Goal: Task Accomplishment & Management: Manage account settings

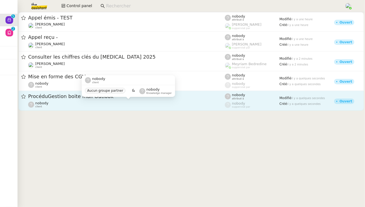
click at [87, 101] on div "nobody client" at bounding box center [126, 104] width 197 height 7
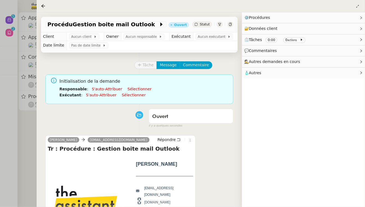
click at [17, 139] on div at bounding box center [182, 103] width 365 height 207
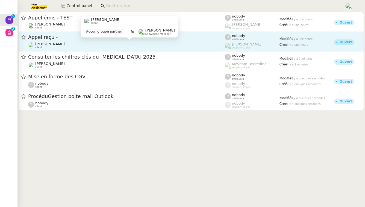
click at [65, 43] on span "[PERSON_NAME]" at bounding box center [50, 44] width 30 height 4
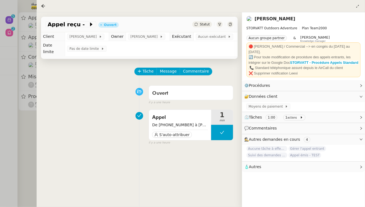
click at [0, 119] on div at bounding box center [182, 103] width 365 height 207
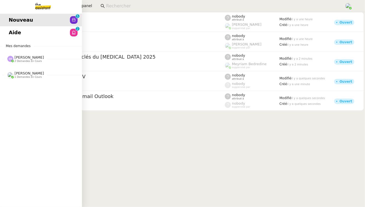
click at [18, 57] on span "[PERSON_NAME]" at bounding box center [29, 57] width 30 height 4
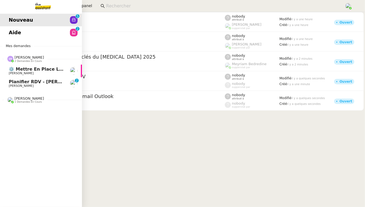
click at [44, 84] on span "Planifier RDV - [PERSON_NAME]" at bounding box center [48, 81] width 78 height 5
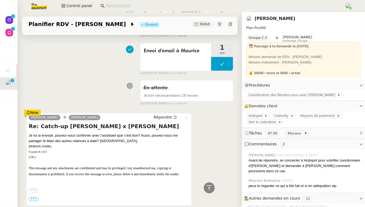
scroll to position [610, 0]
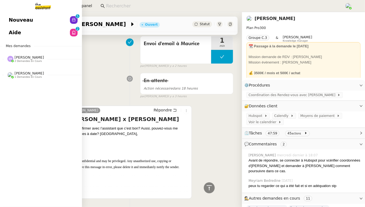
click at [40, 56] on span "[PERSON_NAME]" at bounding box center [29, 57] width 30 height 4
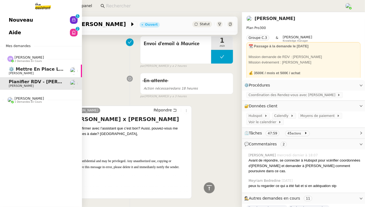
click at [48, 70] on span "⚙️ Mettre en place la procédure d'embauche" at bounding box center [65, 68] width 112 height 5
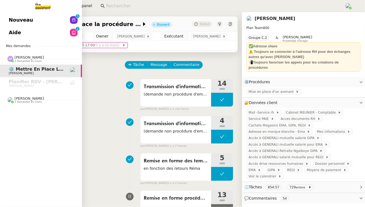
click at [22, 39] on div "Nouveau 0 1 2 3 4 5 6 7 8 9 Aide 0 1 2 3 4 5 6 7 8 9 Mes demandes [PERSON_NAME]…" at bounding box center [41, 109] width 82 height 195
click at [27, 34] on link "Aide 0 1 2 3 4 5 6 7 8 9" at bounding box center [41, 32] width 82 height 13
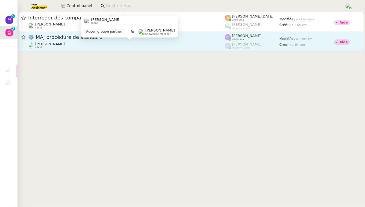
click at [131, 44] on div "[PERSON_NAME] client" at bounding box center [126, 45] width 197 height 7
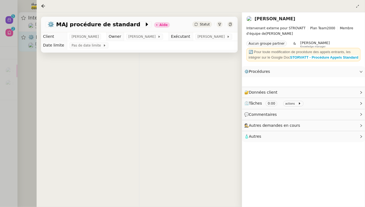
click at [131, 44] on td "Pas de date limite" at bounding box center [152, 45] width 171 height 9
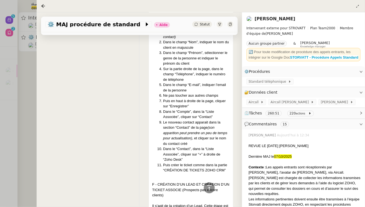
scroll to position [3165, 0]
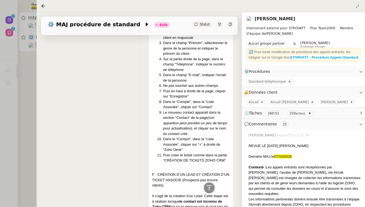
click at [0, 124] on div at bounding box center [182, 103] width 365 height 207
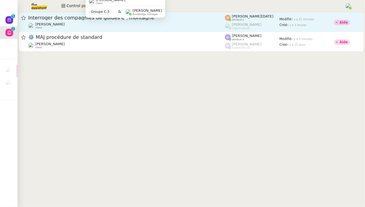
click at [96, 24] on div "[PERSON_NAME] client" at bounding box center [126, 25] width 197 height 7
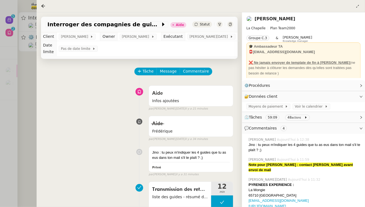
click at [7, 19] on div at bounding box center [182, 103] width 365 height 207
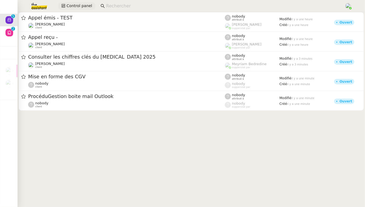
click at [71, 4] on span "Control panel" at bounding box center [79, 6] width 26 height 6
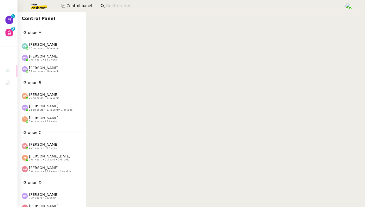
click at [52, 71] on span "12 en cours • 16 à venir" at bounding box center [44, 71] width 30 height 3
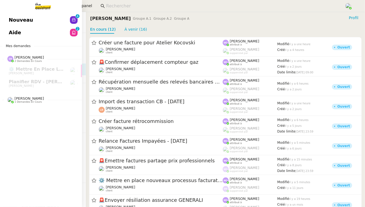
click at [40, 33] on link "Aide 0 1 2 3 4 5 6 7 8 9" at bounding box center [41, 32] width 82 height 13
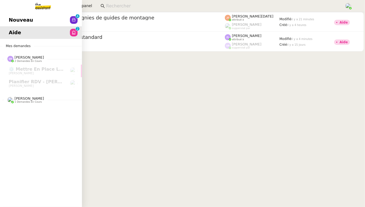
click at [58, 16] on link "Nouveau 0 1 2 3 4 5 6 7 8 9" at bounding box center [41, 20] width 82 height 13
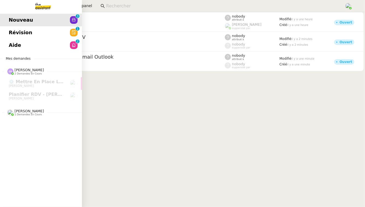
click at [59, 33] on link "Révision 0 1 2 3 4 5 6 7 8 9" at bounding box center [41, 32] width 82 height 13
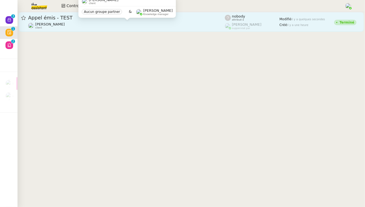
click at [131, 25] on div "[PERSON_NAME] client" at bounding box center [126, 25] width 197 height 7
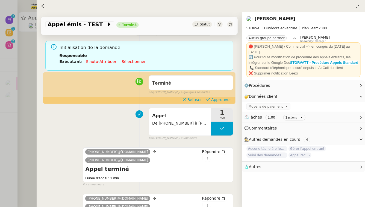
scroll to position [41, 0]
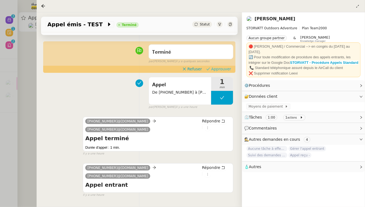
click at [225, 69] on span "Approuver" at bounding box center [221, 68] width 20 height 5
click at [0, 86] on div at bounding box center [182, 103] width 365 height 207
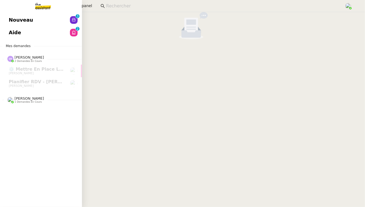
click at [61, 21] on link "Nouveau 0 1 2 3 4 5 6 7 8 9" at bounding box center [41, 20] width 82 height 13
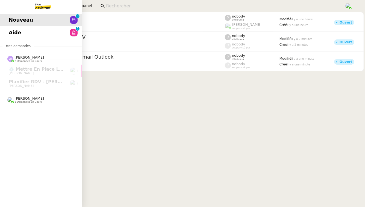
click at [20, 35] on link "Aide 0 1 2 3 4 5 6 7 8 9" at bounding box center [41, 32] width 82 height 13
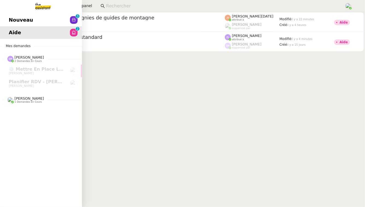
click at [51, 23] on link "Nouveau 0 1 2 3 4 5 6 7 8 9" at bounding box center [41, 20] width 82 height 13
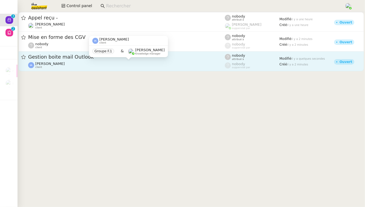
click at [94, 64] on div "[PERSON_NAME] client" at bounding box center [126, 65] width 197 height 7
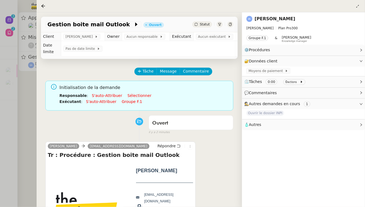
click at [16, 129] on div at bounding box center [182, 103] width 365 height 207
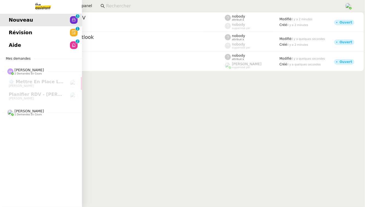
click at [61, 30] on link "Révision 0 1 2 3 4 5 6 7 8 9" at bounding box center [41, 32] width 82 height 13
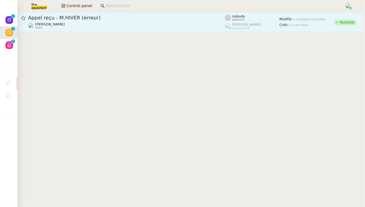
click at [120, 16] on span "Appel reçu - M.HIVER (erreur)" at bounding box center [126, 17] width 197 height 5
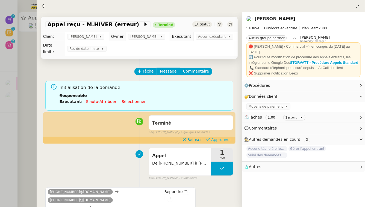
click at [218, 140] on span "Approuver" at bounding box center [221, 139] width 20 height 5
click at [18, 106] on div at bounding box center [182, 103] width 365 height 207
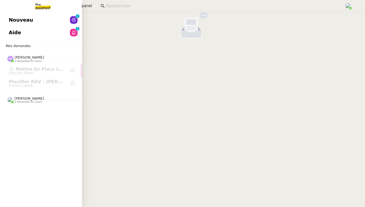
click at [43, 35] on link "Aide 0 1 2 3 4 5 6 7 8 9" at bounding box center [41, 32] width 82 height 13
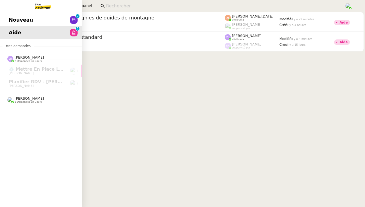
click at [14, 21] on span "Nouveau" at bounding box center [21, 20] width 24 height 8
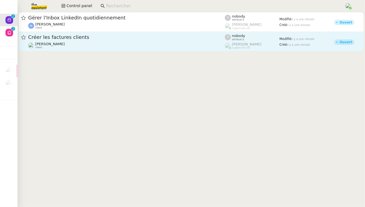
click at [70, 39] on span "Créer les factures clients" at bounding box center [126, 37] width 197 height 5
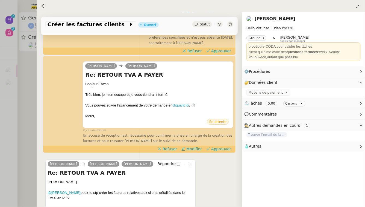
scroll to position [160, 0]
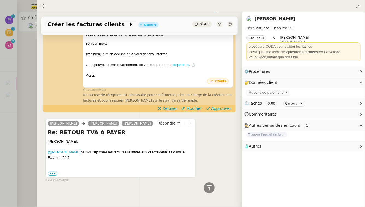
click at [20, 124] on div at bounding box center [182, 103] width 365 height 207
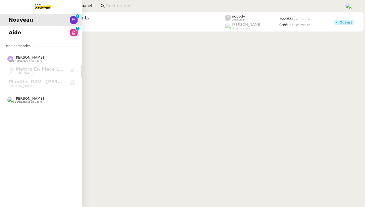
click at [18, 33] on span "Aide" at bounding box center [15, 32] width 12 height 8
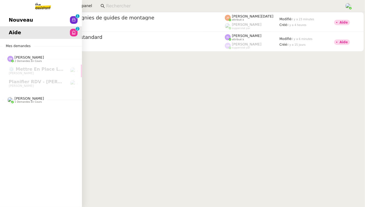
click at [23, 103] on span "1 demandes en cours" at bounding box center [27, 101] width 27 height 3
click at [34, 114] on span "[PERSON_NAME]" at bounding box center [21, 114] width 25 height 4
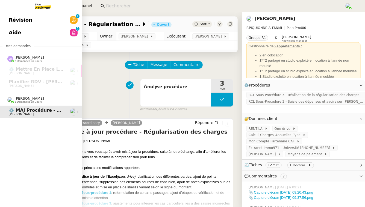
click at [49, 18] on link "Révision 0 1 2 3 4 5 6 7 8 9" at bounding box center [41, 20] width 82 height 13
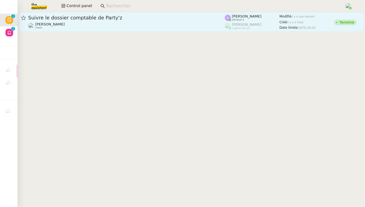
click at [70, 31] on link "Suivre le dossier comptable de Party'z [PERSON_NAME] client [PERSON_NAME] attri…" at bounding box center [192, 22] width 346 height 20
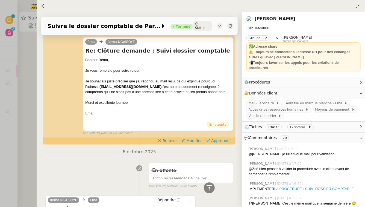
scroll to position [112, 0]
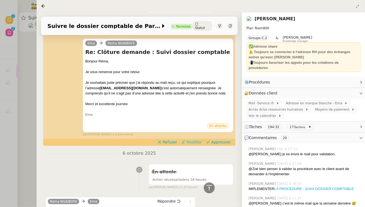
click at [199, 143] on span "Modifier" at bounding box center [195, 141] width 16 height 5
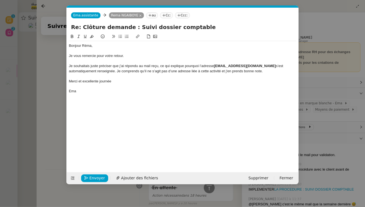
scroll to position [137, 0]
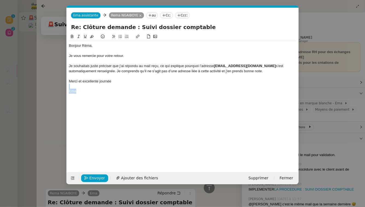
drag, startPoint x: 80, startPoint y: 90, endPoint x: 69, endPoint y: 85, distance: 12.5
click at [69, 85] on div "Bonjour Réma, Je vous remercie pour votre retour. Je souhaitais juste préciser …" at bounding box center [183, 68] width 228 height 55
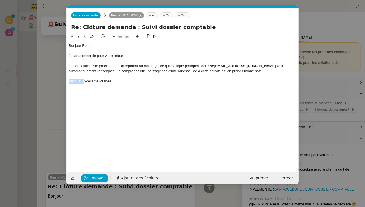
drag, startPoint x: 84, startPoint y: 81, endPoint x: 60, endPoint y: 80, distance: 23.8
click at [60, 80] on nz-modal-container "Service TA - VOYAGE - PROPOSITION GLOBALE A utiliser dans le cadre de propositi…" at bounding box center [182, 103] width 365 height 207
click at [98, 177] on span "Envoyer" at bounding box center [97, 178] width 16 height 6
click at [98, 177] on span "Confirmer l'envoi" at bounding box center [105, 178] width 33 height 6
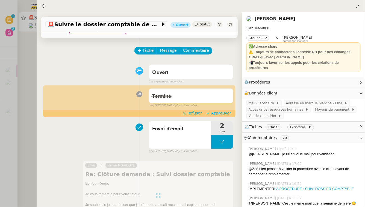
scroll to position [0, 0]
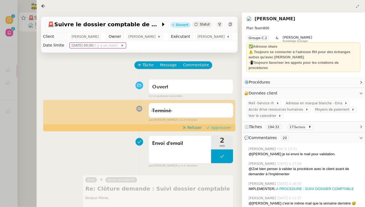
click at [216, 128] on span "Approuver" at bounding box center [221, 127] width 20 height 5
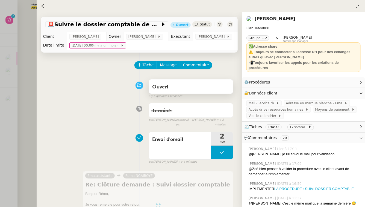
click at [218, 92] on div "Ouvert" at bounding box center [191, 86] width 84 height 14
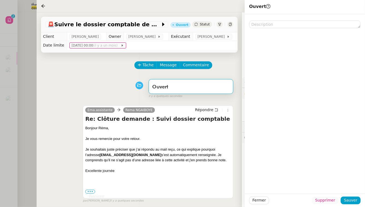
click at [332, 202] on span "Supprimer" at bounding box center [326, 200] width 20 height 6
click at [340, 186] on span "Ok" at bounding box center [340, 185] width 5 height 5
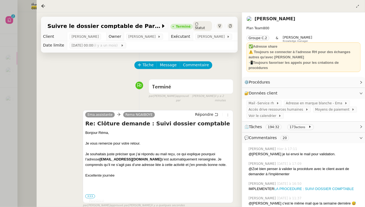
click at [31, 97] on div at bounding box center [182, 103] width 365 height 207
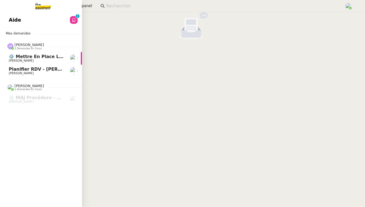
click at [50, 63] on link "⚙️ Mettre en place la procédure d'embauche [PERSON_NAME]" at bounding box center [41, 58] width 82 height 13
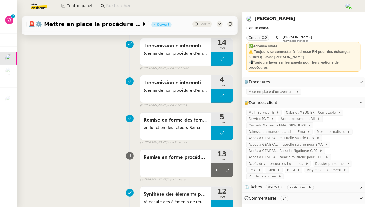
scroll to position [40, 0]
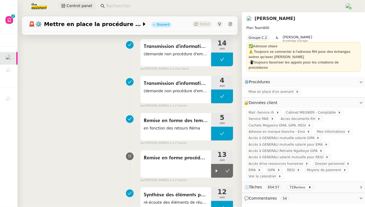
click at [83, 4] on span "Control panel" at bounding box center [79, 6] width 26 height 6
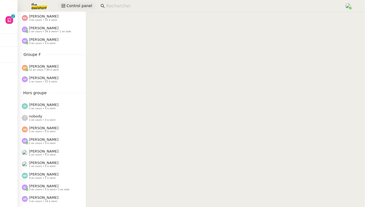
scroll to position [228, 0]
click at [57, 166] on div "[PERSON_NAME] 1 en cours • 0 à venir" at bounding box center [54, 163] width 64 height 7
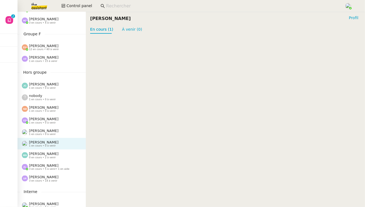
scroll to position [249, 0]
click at [58, 175] on span "[PERSON_NAME]" at bounding box center [44, 177] width 30 height 4
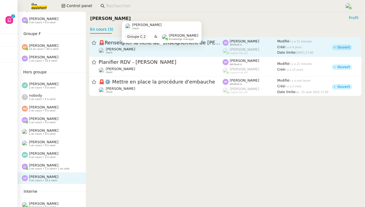
click at [168, 50] on div "[PERSON_NAME] client" at bounding box center [161, 50] width 124 height 7
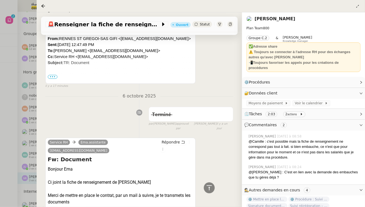
scroll to position [370, 0]
click at [19, 109] on div at bounding box center [182, 103] width 365 height 207
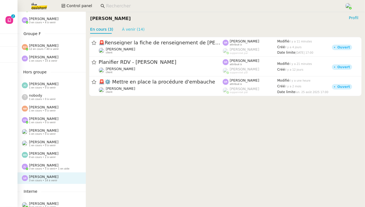
click at [135, 28] on link "À venir (14)" at bounding box center [133, 29] width 23 height 4
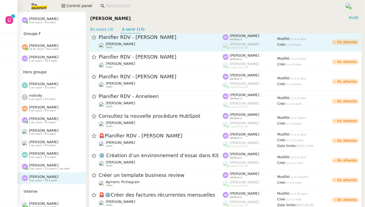
scroll to position [118, 0]
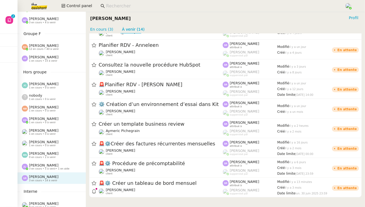
click at [60, 133] on div "[PERSON_NAME] 1 en cours • 0 à venir" at bounding box center [54, 131] width 64 height 7
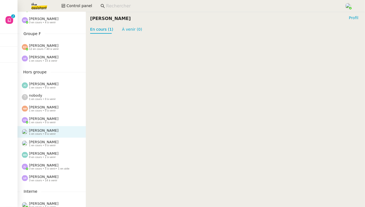
click at [69, 99] on div "nobody 1 en cours • 0 à venir" at bounding box center [54, 96] width 64 height 7
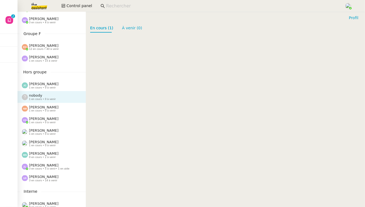
click at [72, 86] on div "[PERSON_NAME] 1 en cours • 0 à venir" at bounding box center [54, 85] width 64 height 7
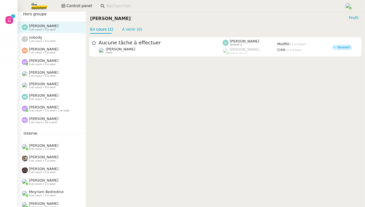
scroll to position [310, 0]
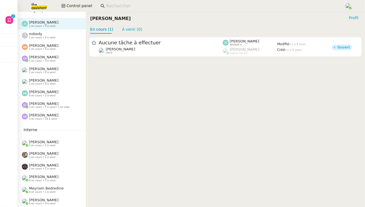
click at [45, 199] on span "[PERSON_NAME]" at bounding box center [44, 200] width 30 height 4
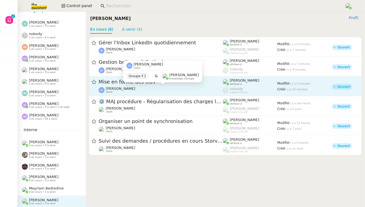
click at [118, 88] on span "[PERSON_NAME]" at bounding box center [121, 88] width 30 height 4
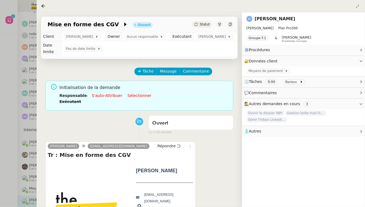
scroll to position [70, 0]
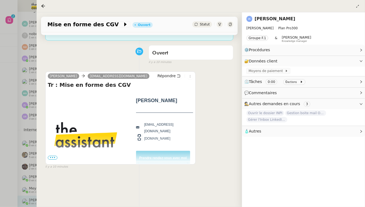
click at [54, 156] on span "•••" at bounding box center [53, 158] width 10 height 4
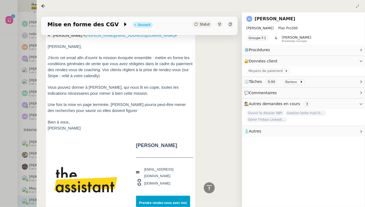
scroll to position [243, 0]
click at [5, 122] on div at bounding box center [182, 103] width 365 height 207
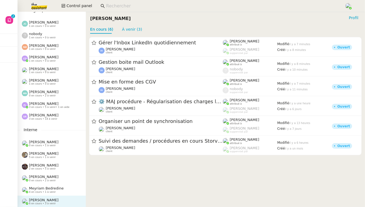
click at [59, 117] on span "[PERSON_NAME]" at bounding box center [44, 115] width 30 height 4
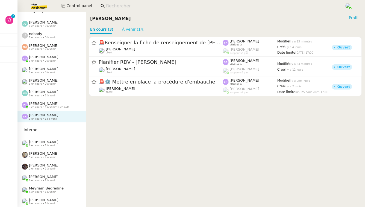
click at [141, 27] on link "À venir (14)" at bounding box center [133, 29] width 23 height 4
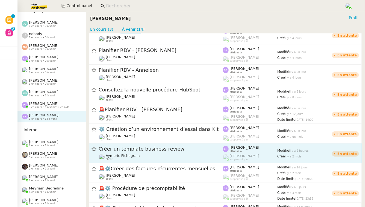
scroll to position [118, 0]
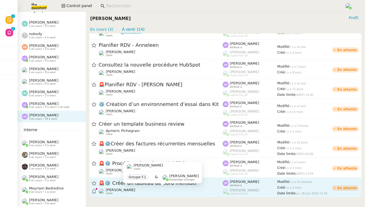
click at [174, 188] on div "[PERSON_NAME] client" at bounding box center [161, 191] width 124 height 7
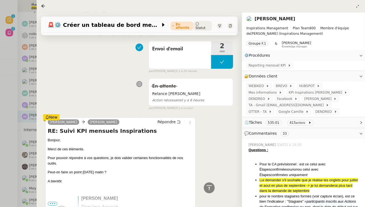
scroll to position [472, 0]
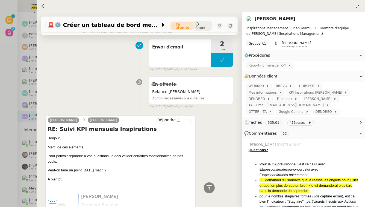
click at [0, 142] on div at bounding box center [182, 103] width 365 height 207
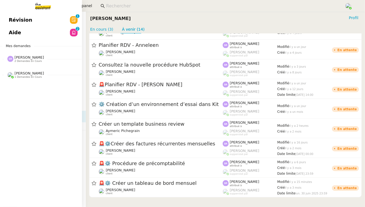
click at [30, 59] on span "[PERSON_NAME]" at bounding box center [29, 57] width 30 height 4
click at [32, 101] on span "1 demandes en cours" at bounding box center [27, 101] width 27 height 3
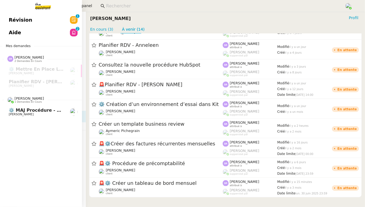
click at [32, 116] on link "⚙️ MAJ procédure - Régularisation des charges locatives [PERSON_NAME]" at bounding box center [41, 112] width 82 height 13
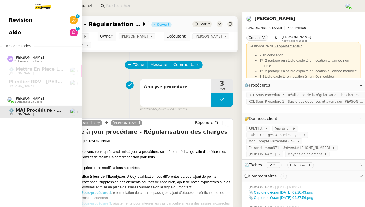
click at [69, 23] on link "Révision 0 1 2 3 4 5 6 7 8 9" at bounding box center [41, 20] width 82 height 13
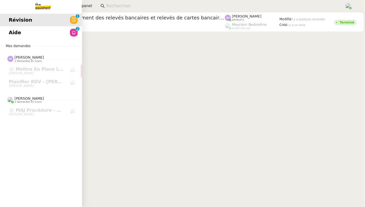
click at [2, 31] on link "Aide 0 1 2 3 4 5 6 7 8 9" at bounding box center [41, 32] width 82 height 13
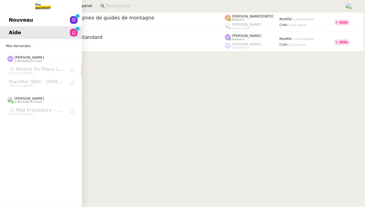
click at [25, 18] on span "Nouveau" at bounding box center [21, 20] width 24 height 8
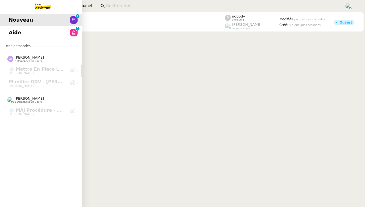
click at [29, 37] on link "Aide 0 1 2 3 4 5 6 7 8 9" at bounding box center [41, 32] width 82 height 13
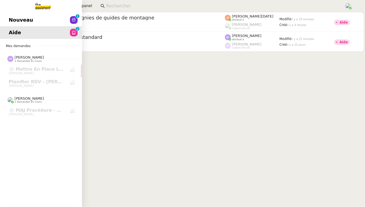
click at [26, 17] on span "Nouveau" at bounding box center [21, 20] width 24 height 8
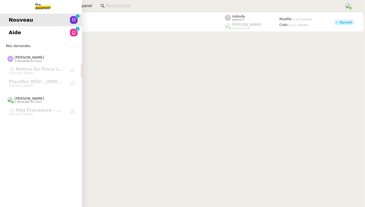
click at [40, 29] on link "Aide 0 1 2 3 4 5 6 7 8 9" at bounding box center [41, 32] width 82 height 13
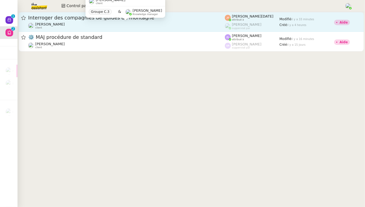
click at [80, 24] on div "[PERSON_NAME] client" at bounding box center [126, 25] width 197 height 7
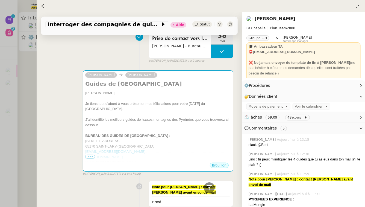
scroll to position [219, 0]
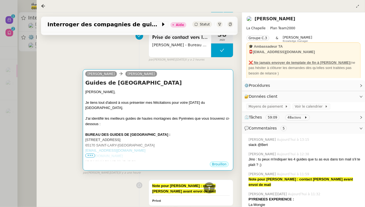
click at [89, 153] on span "•••" at bounding box center [90, 155] width 10 height 4
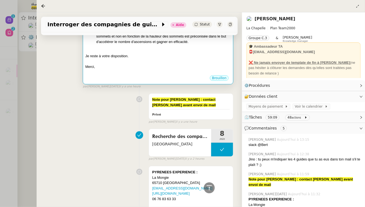
scroll to position [709, 0]
